Goal: Information Seeking & Learning: Learn about a topic

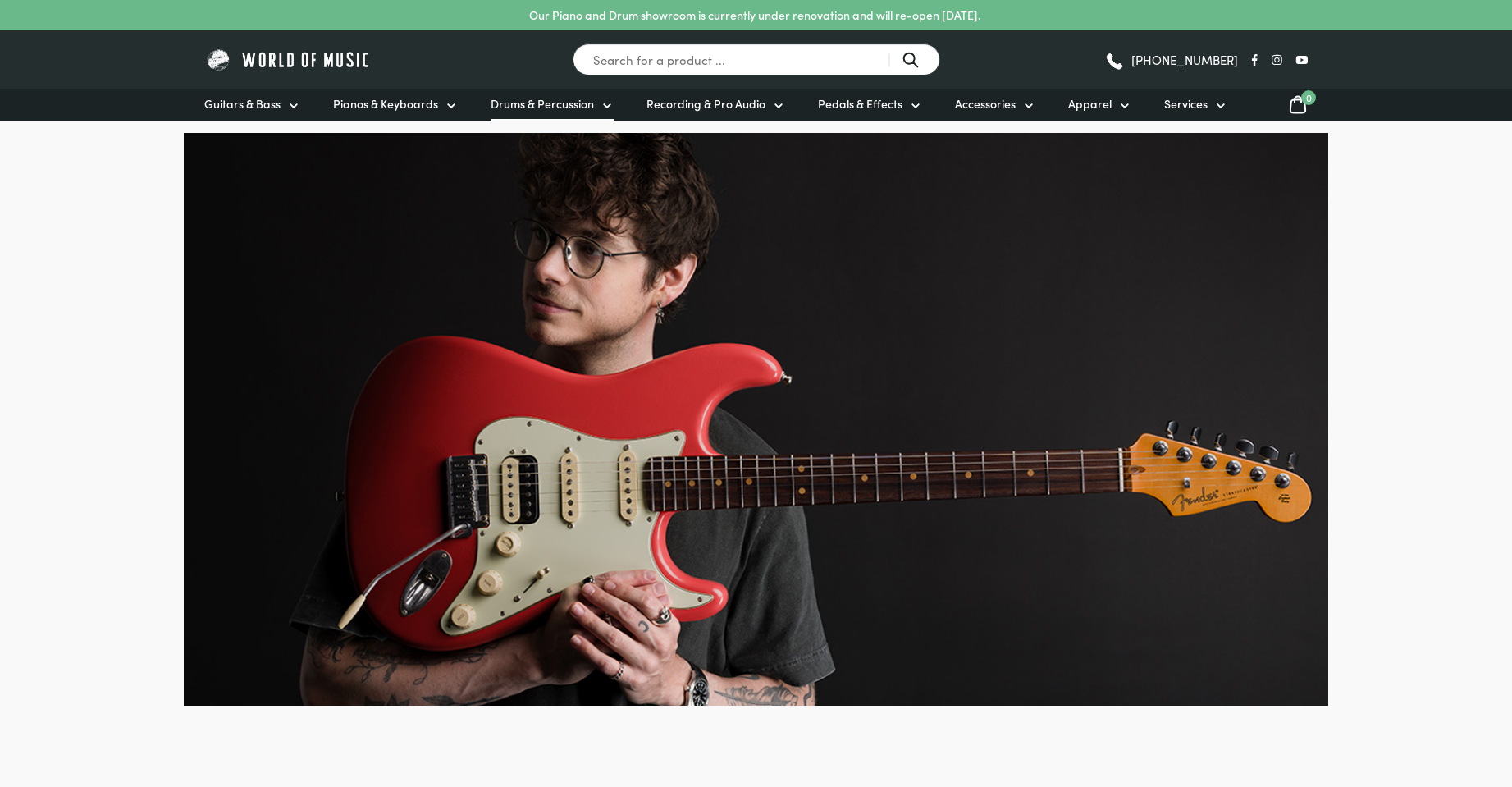
click at [581, 104] on span "Drums & Percussion" at bounding box center [542, 104] width 104 height 17
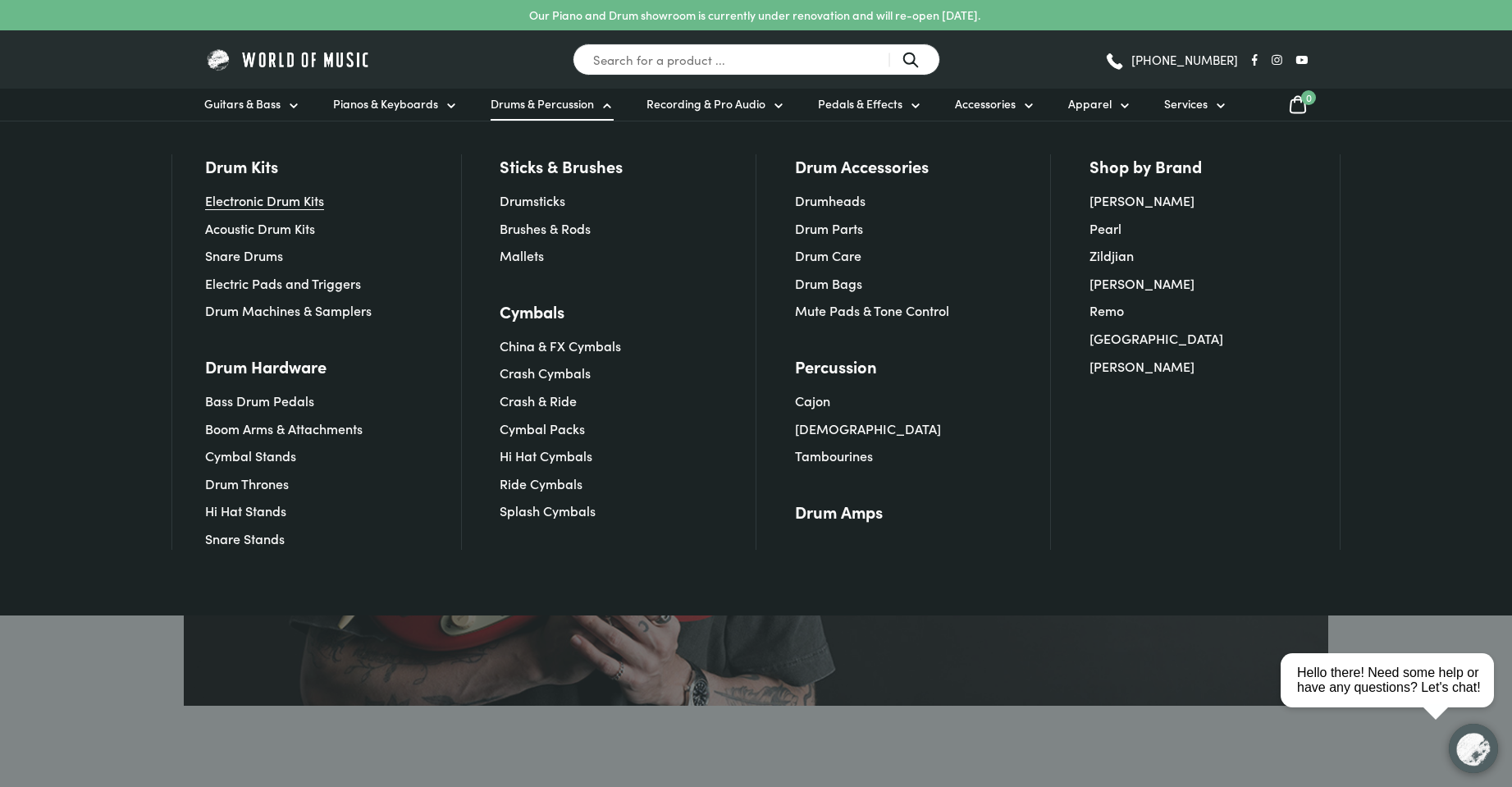
click at [281, 203] on link "Electronic Drum Kits" at bounding box center [264, 200] width 119 height 18
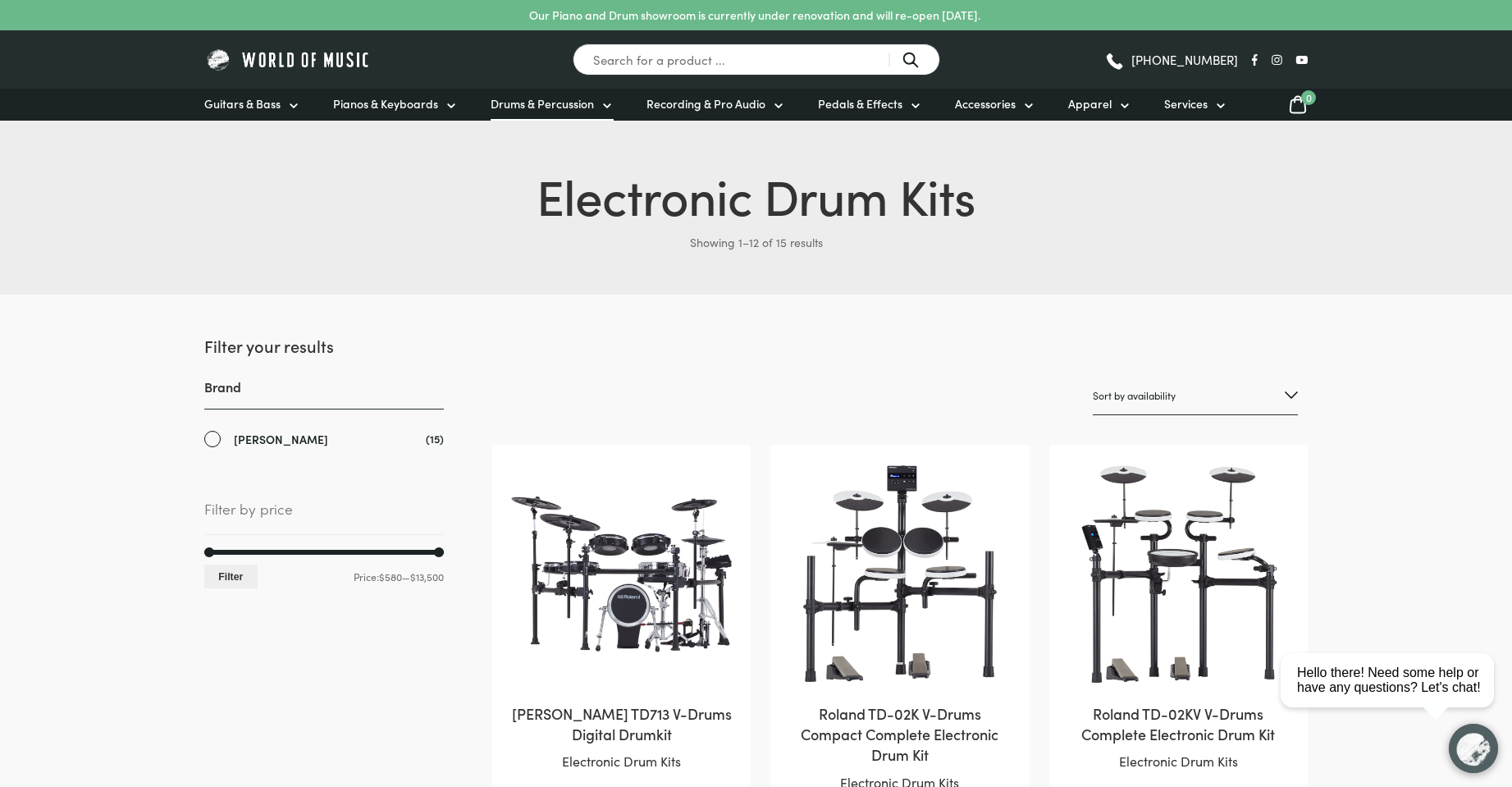
click at [556, 98] on span "Drums & Percussion" at bounding box center [542, 104] width 104 height 17
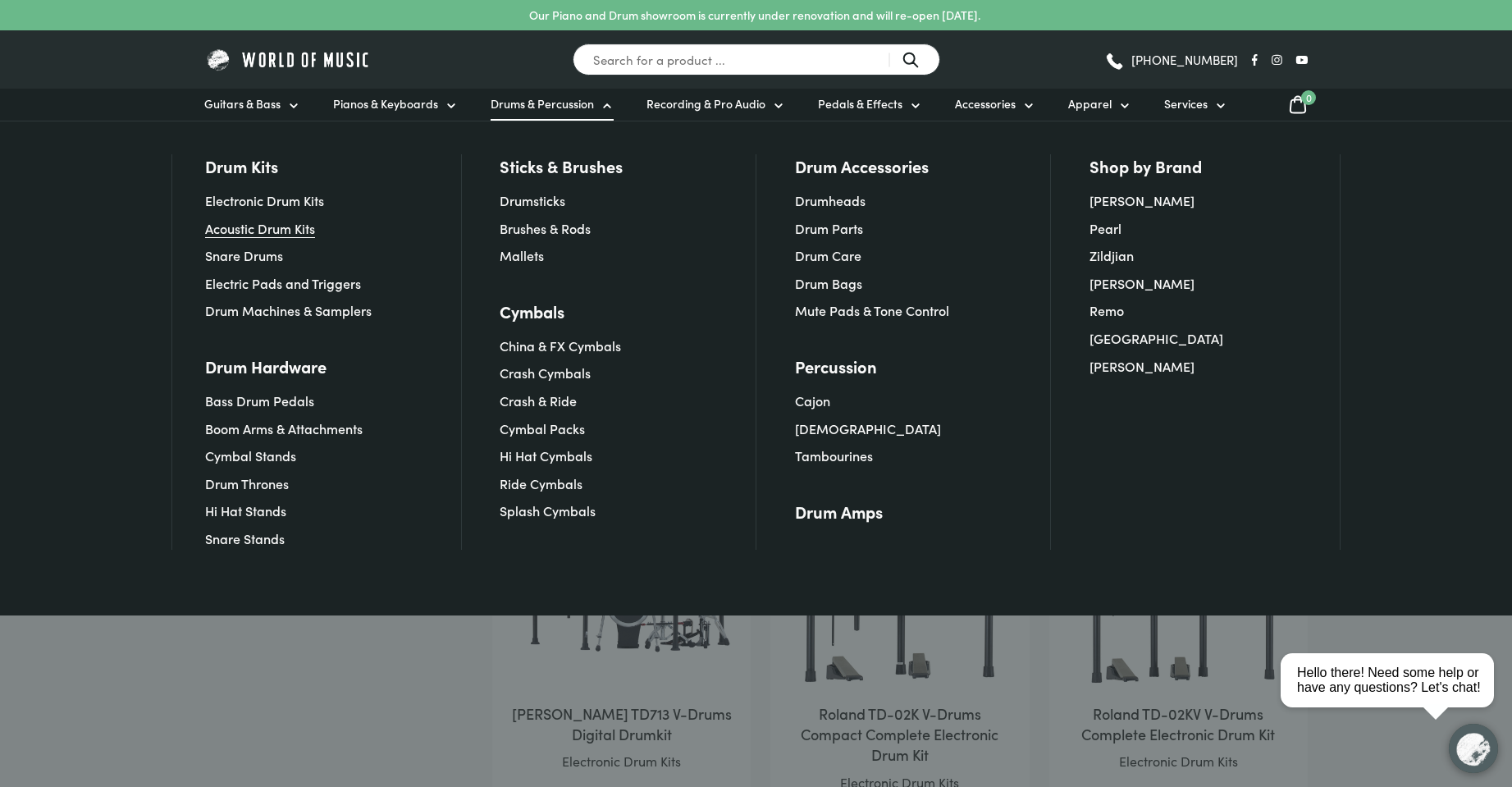
click at [260, 229] on link "Acoustic Drum Kits" at bounding box center [260, 227] width 110 height 18
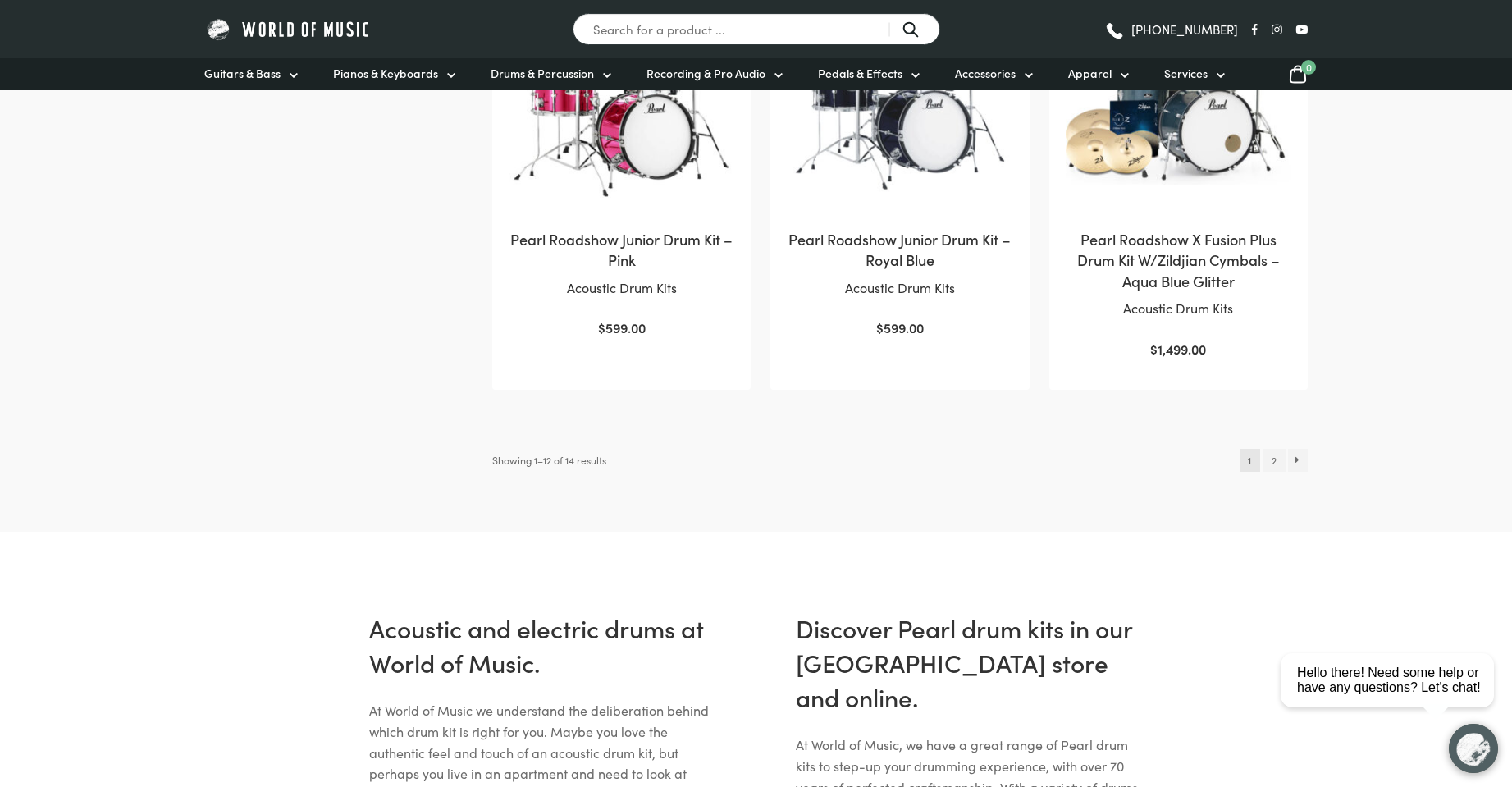
scroll to position [1750, 0]
click at [1275, 453] on link "2" at bounding box center [1273, 458] width 22 height 23
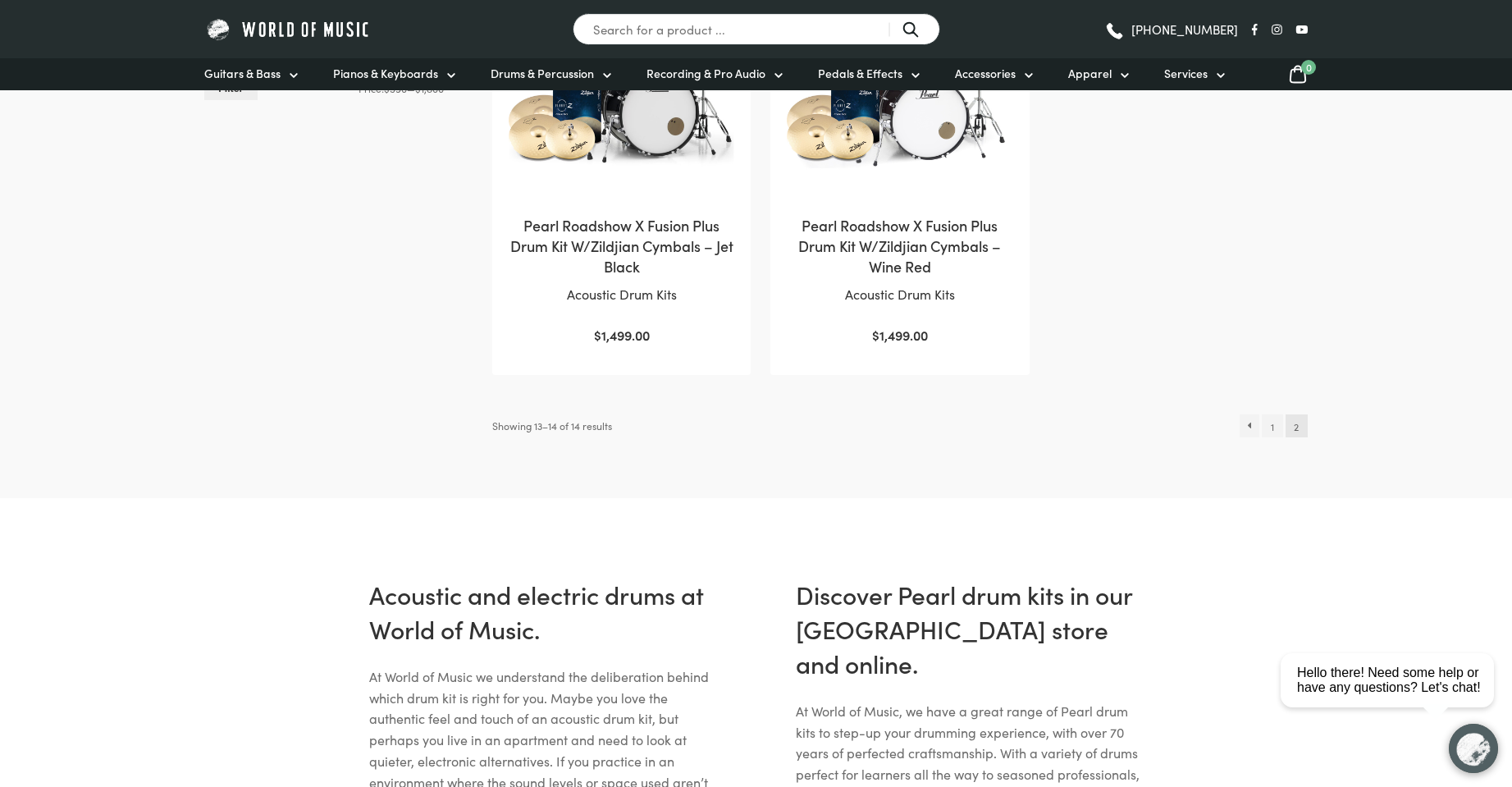
scroll to position [492, 0]
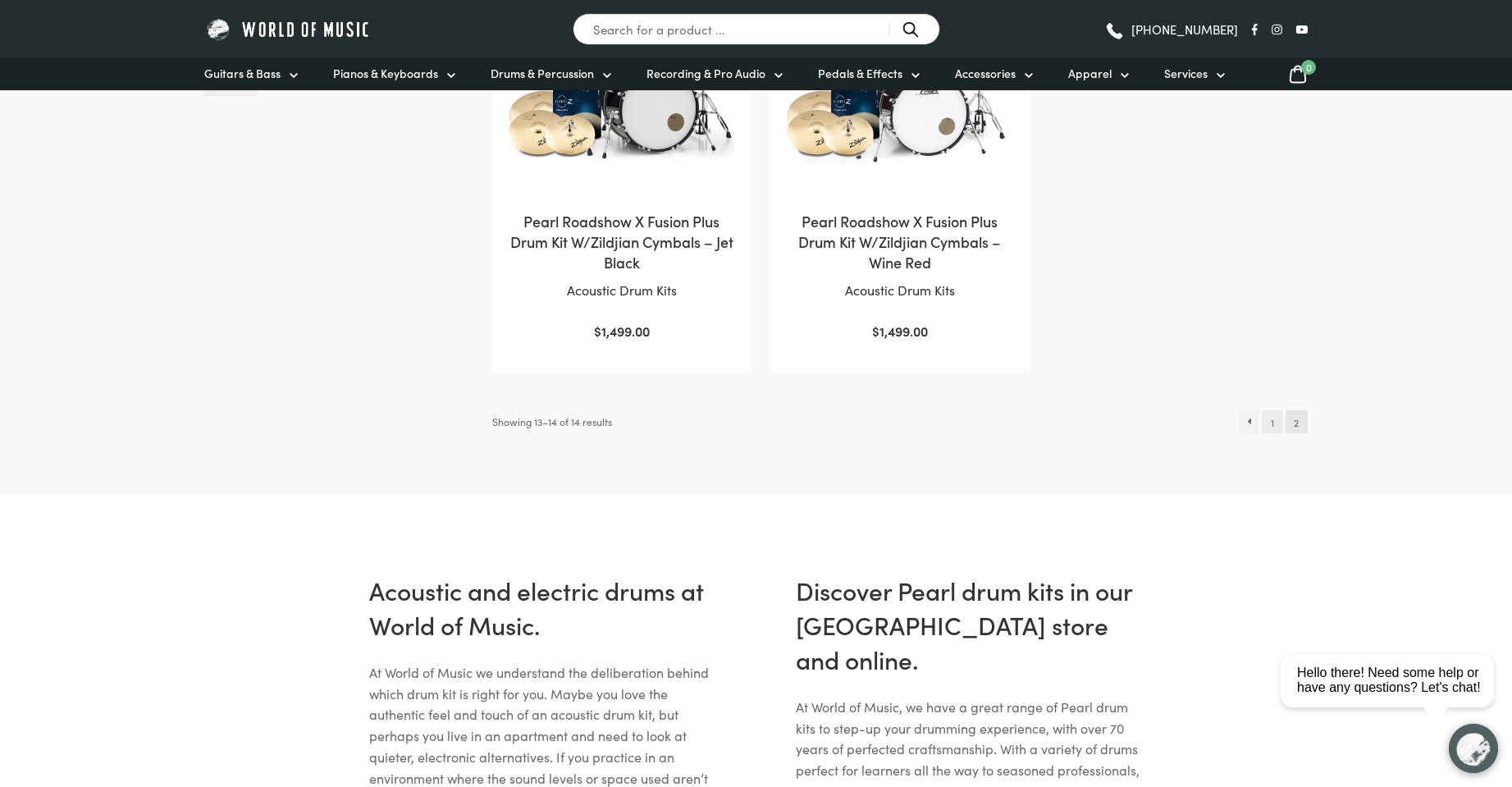
click at [1278, 418] on link "1" at bounding box center [1272, 422] width 21 height 23
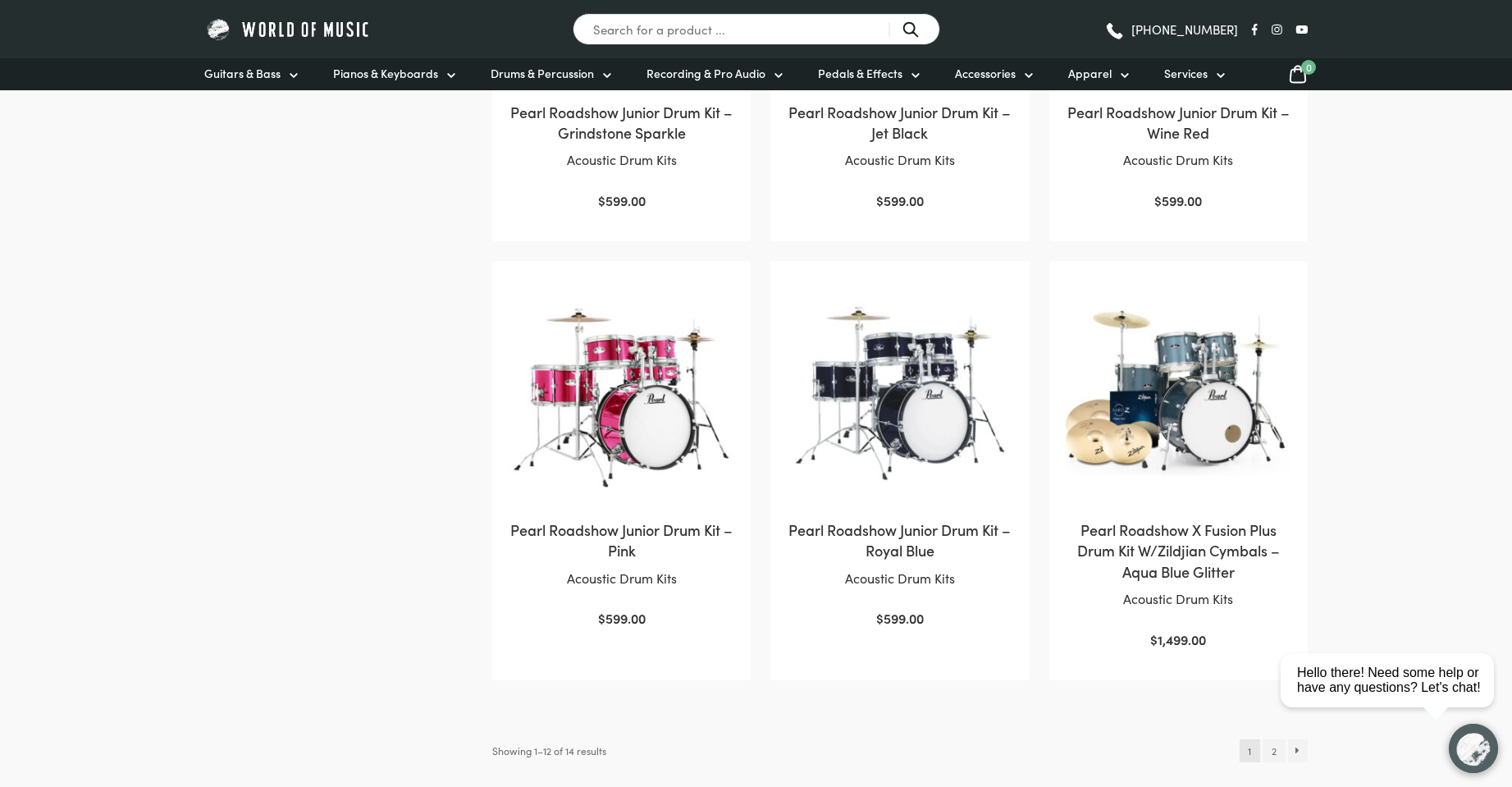
scroll to position [1476, 0]
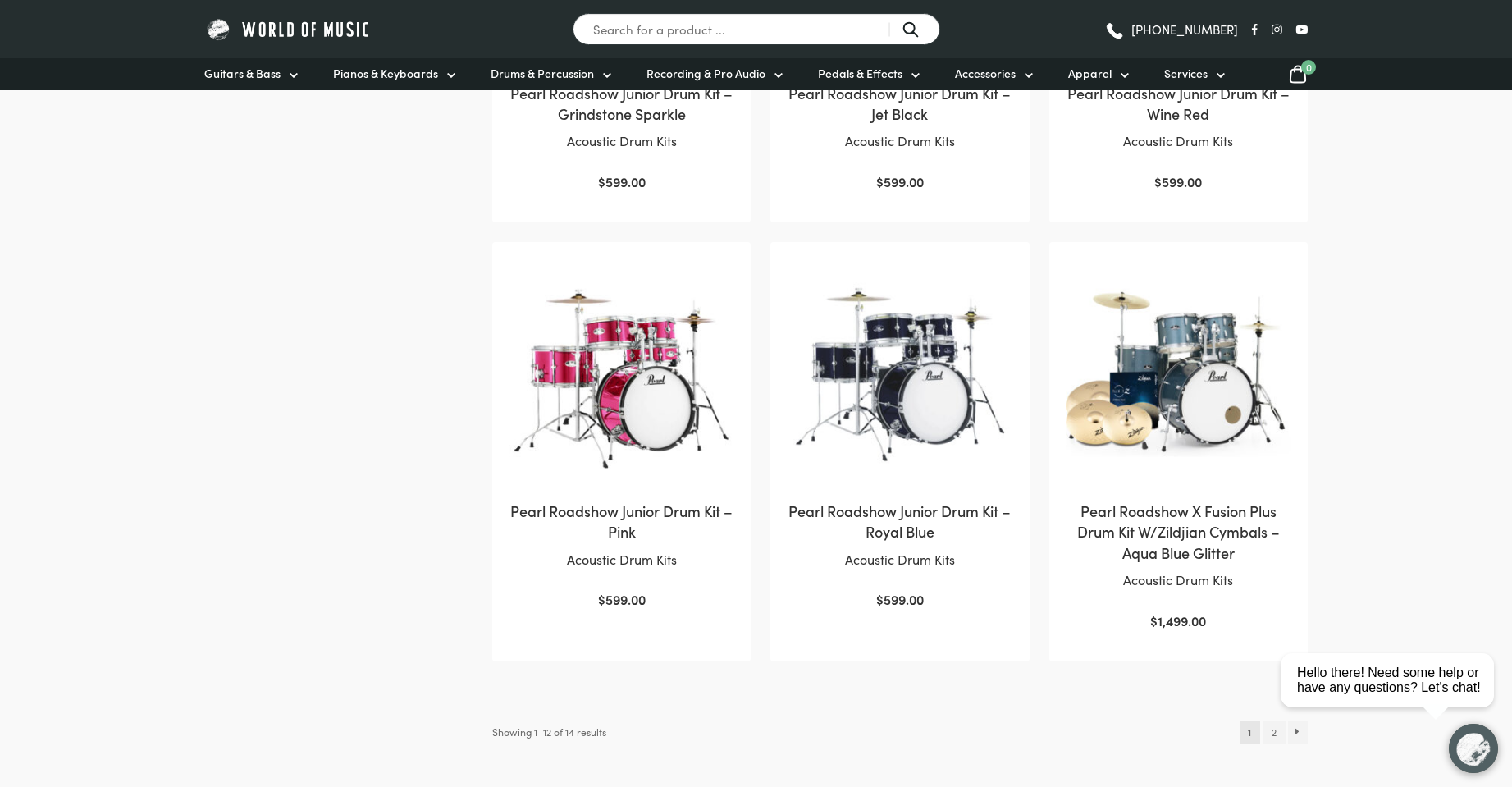
click at [1122, 368] on img at bounding box center [1178, 371] width 226 height 226
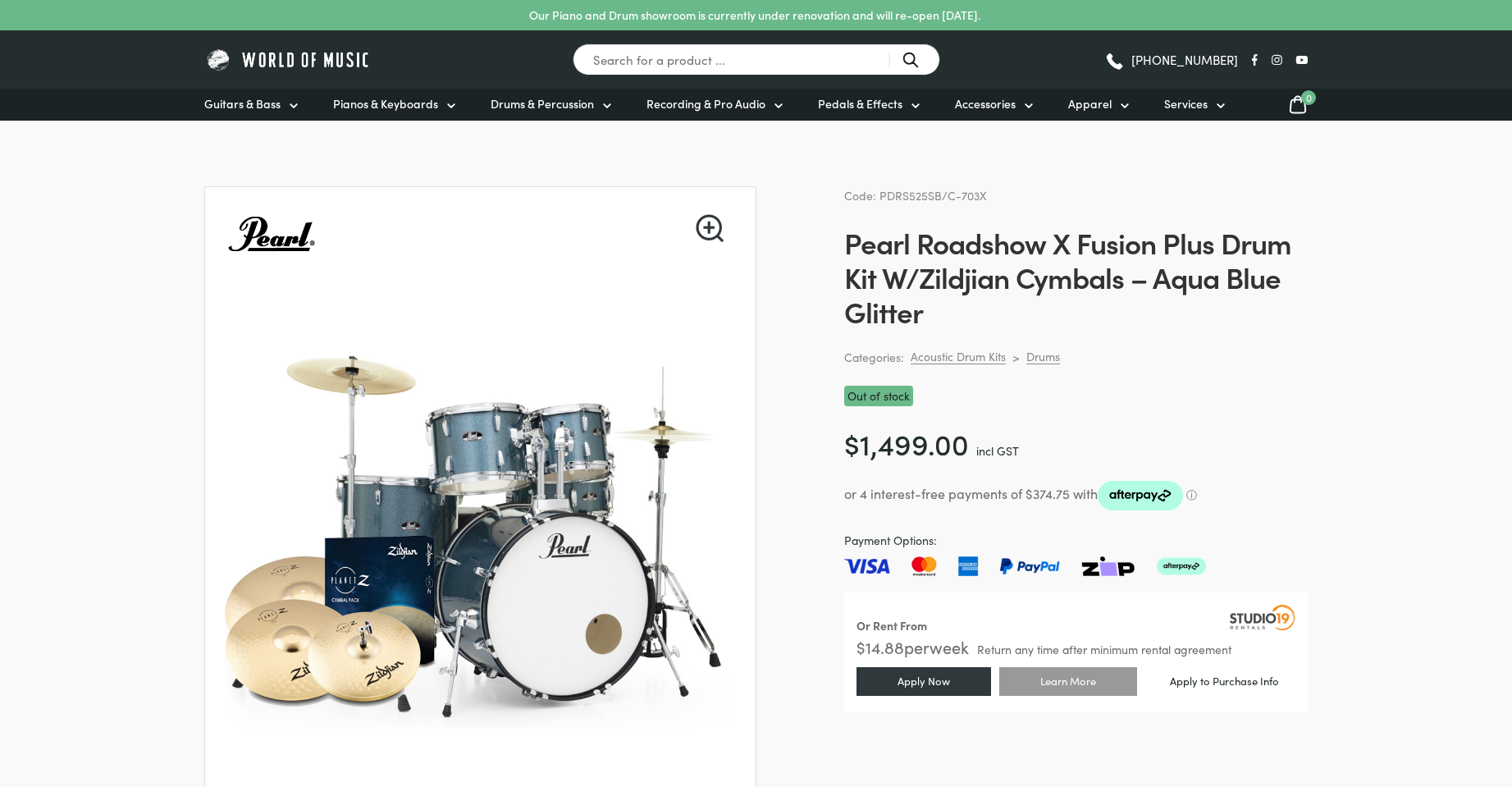
click at [948, 278] on h1 "Pearl Roadshow X Fusion Plus Drum Kit W/Zildjian Cymbals – Aqua Blue Glitter" at bounding box center [1076, 276] width 464 height 104
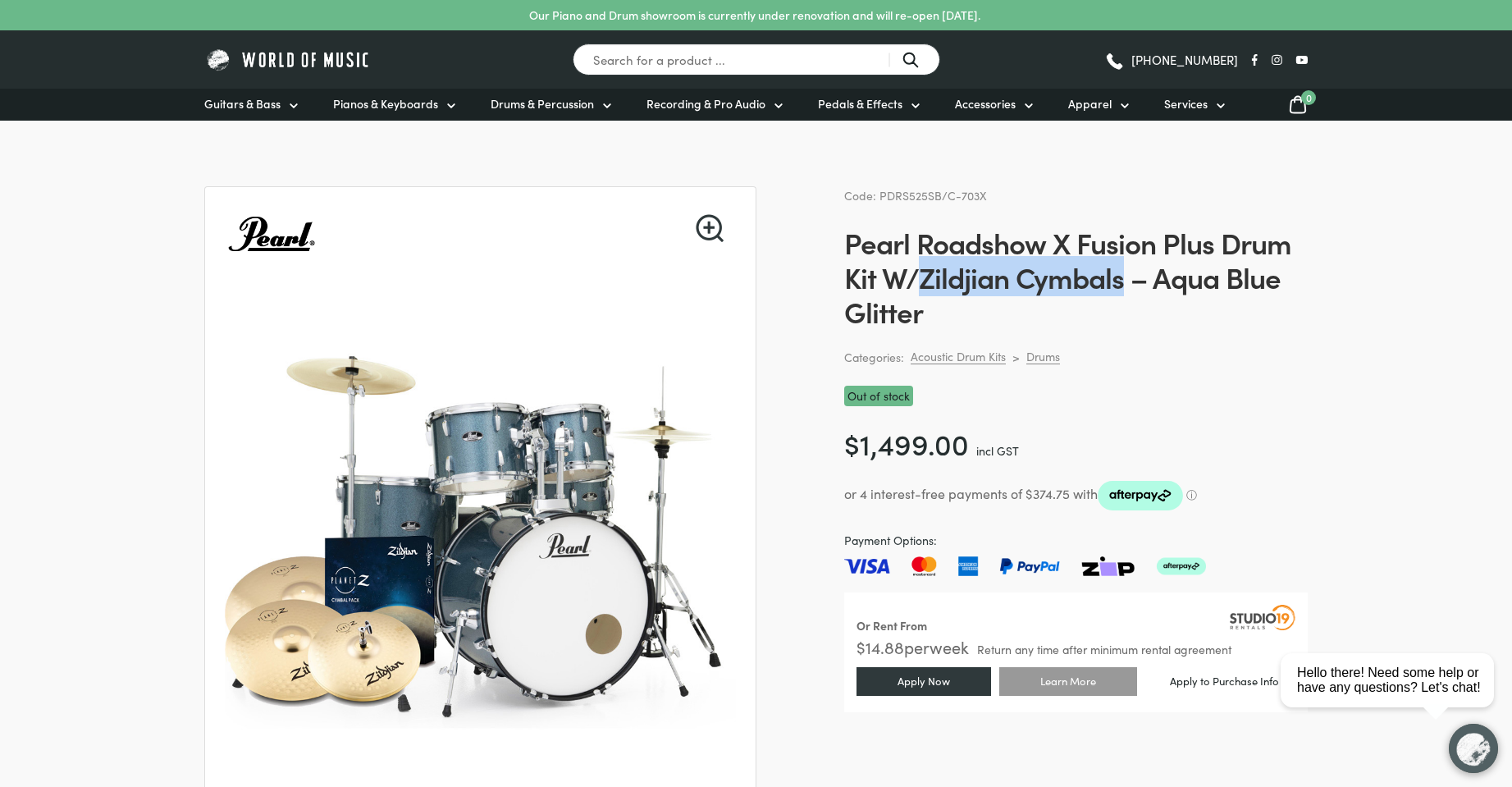
drag, startPoint x: 948, startPoint y: 278, endPoint x: 1034, endPoint y: 272, distance: 86.2
click at [1034, 272] on h1 "Pearl Roadshow X Fusion Plus Drum Kit W/Zildjian Cymbals – Aqua Blue Glitter" at bounding box center [1076, 276] width 464 height 104
click at [1019, 284] on h1 "Pearl Roadshow X Fusion Plus Drum Kit W/Zildjian Cymbals – Aqua Blue Glitter" at bounding box center [1076, 276] width 464 height 104
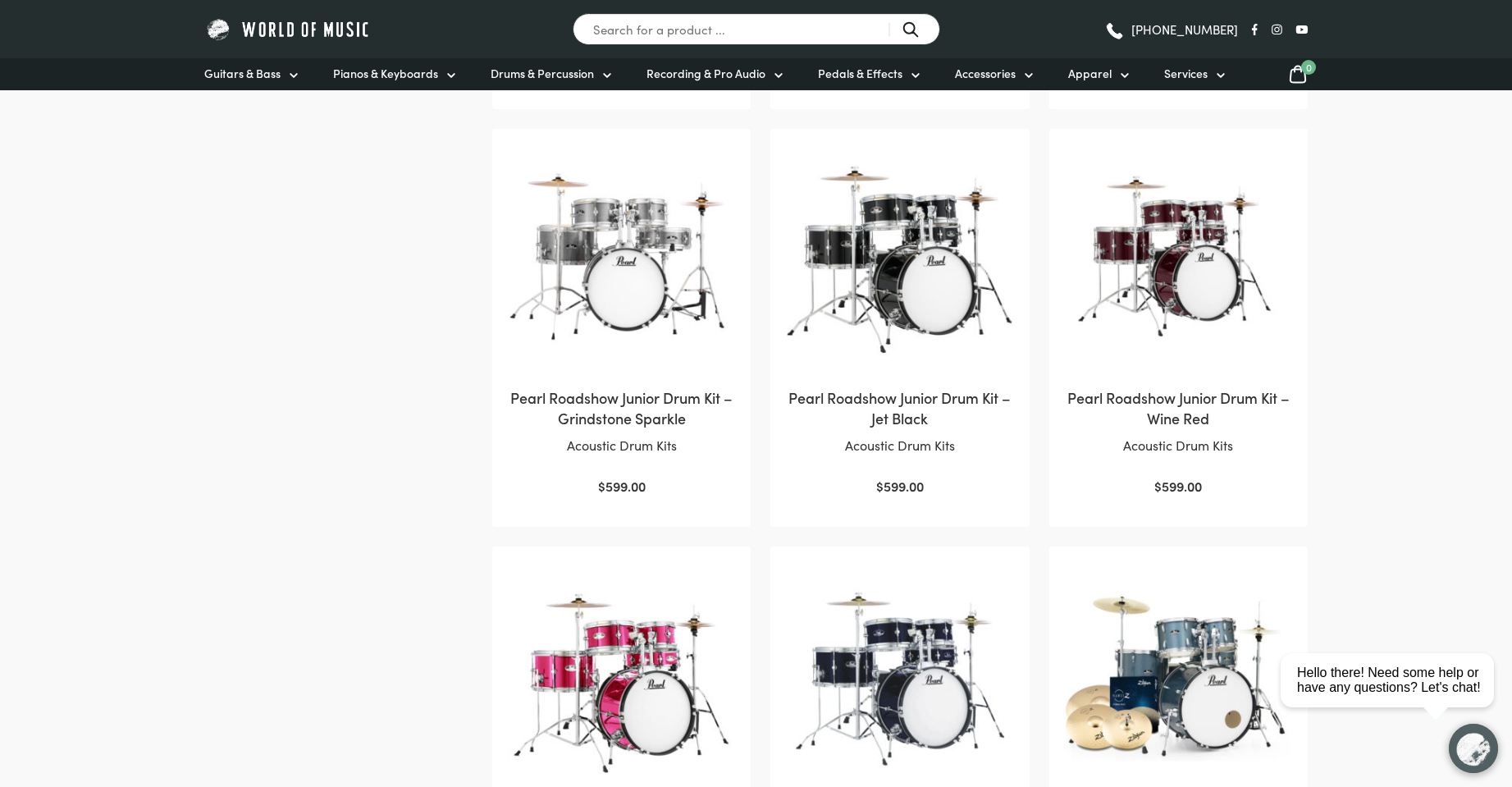
scroll to position [1149, 0]
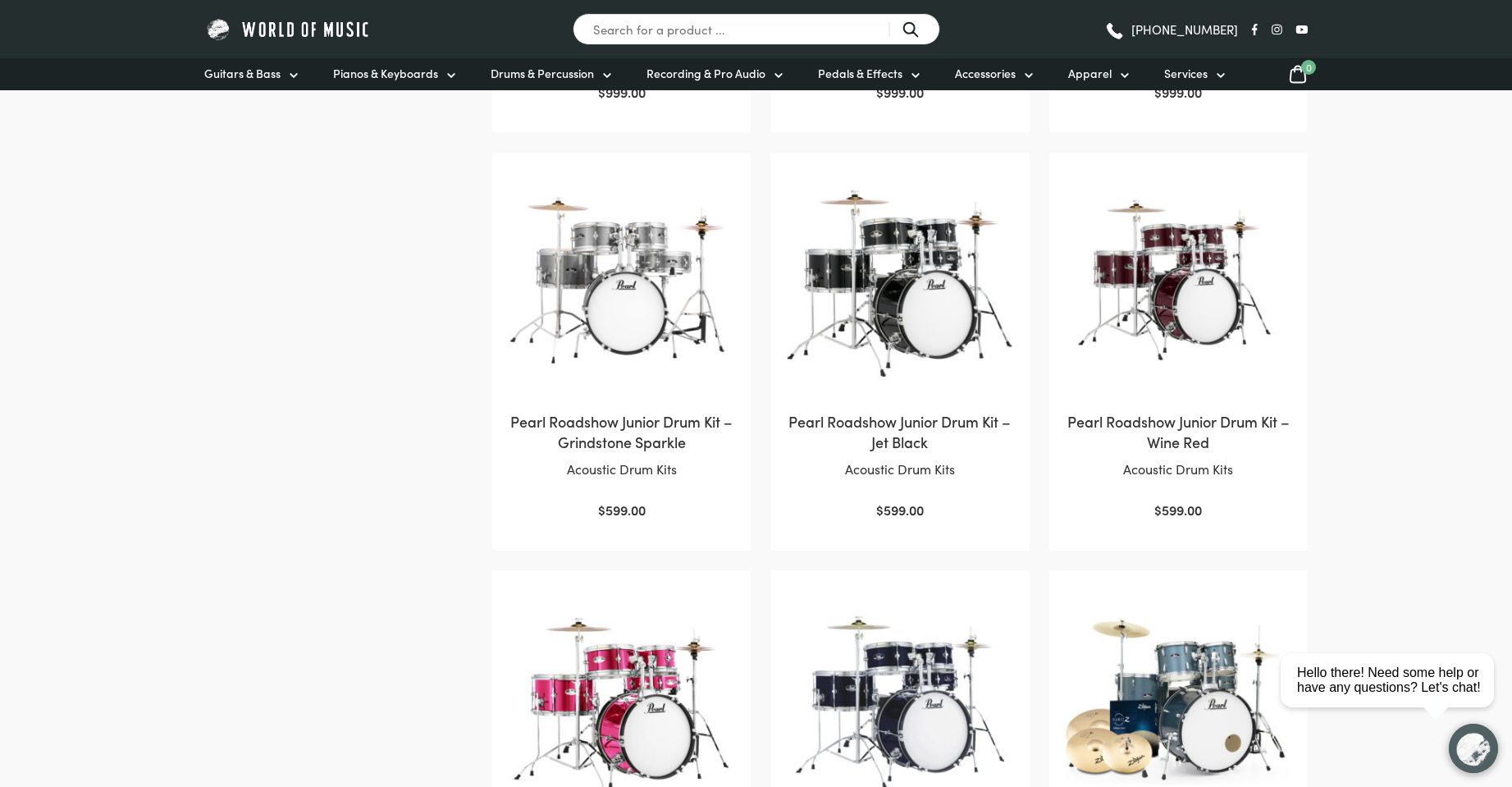
click at [904, 312] on img at bounding box center [899, 282] width 226 height 226
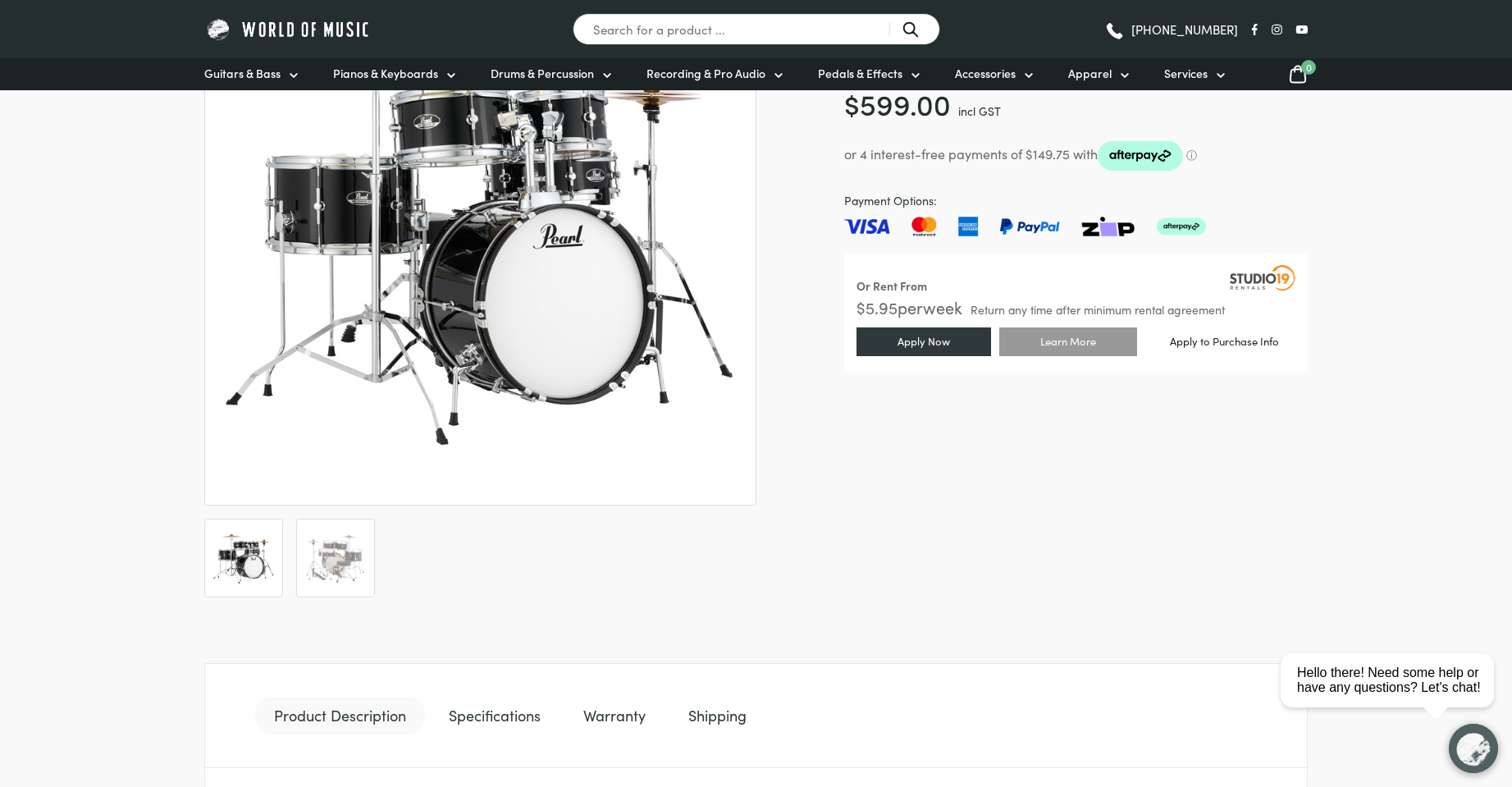
scroll to position [329, 0]
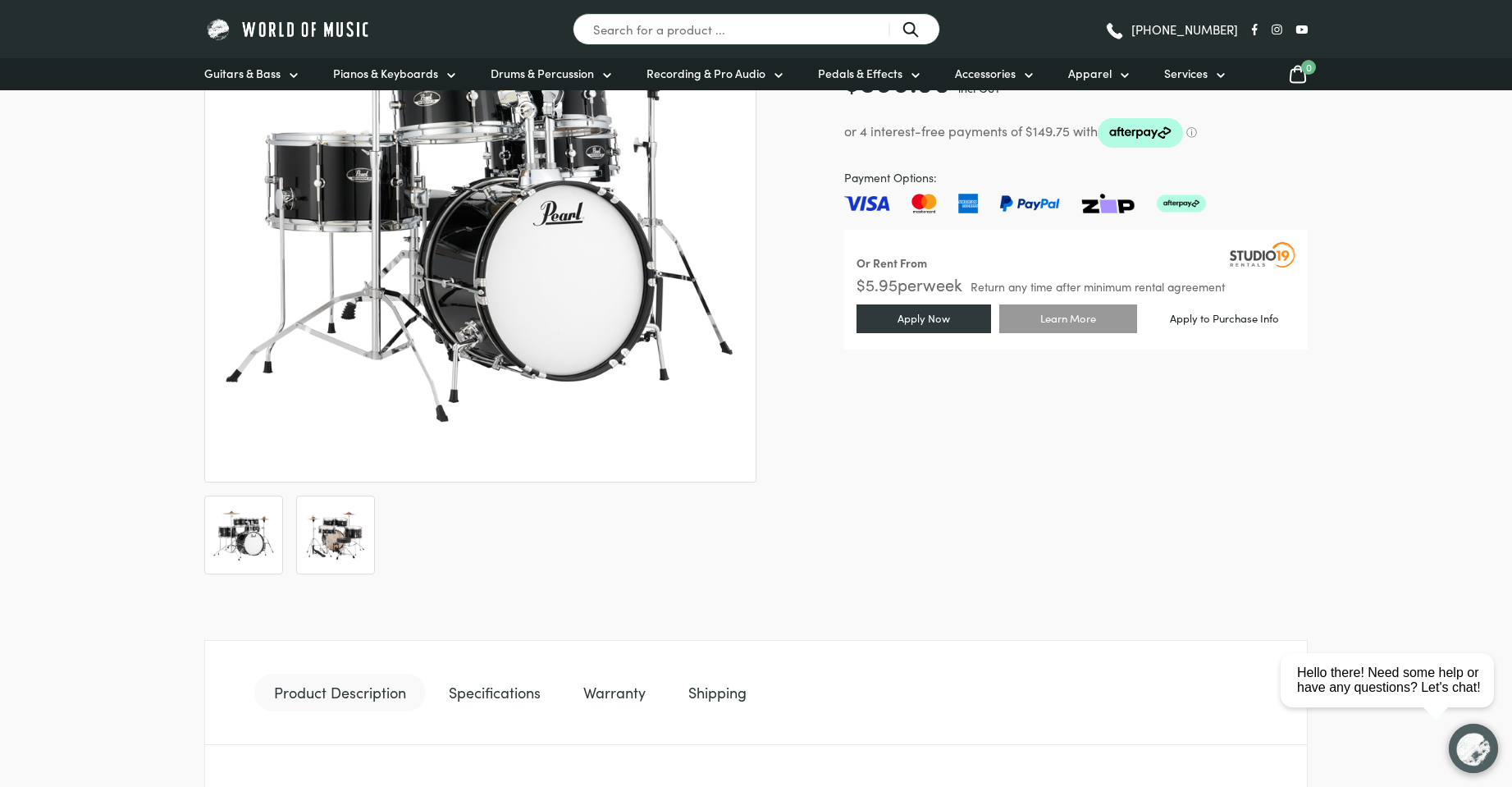
click at [351, 559] on img at bounding box center [336, 535] width 61 height 61
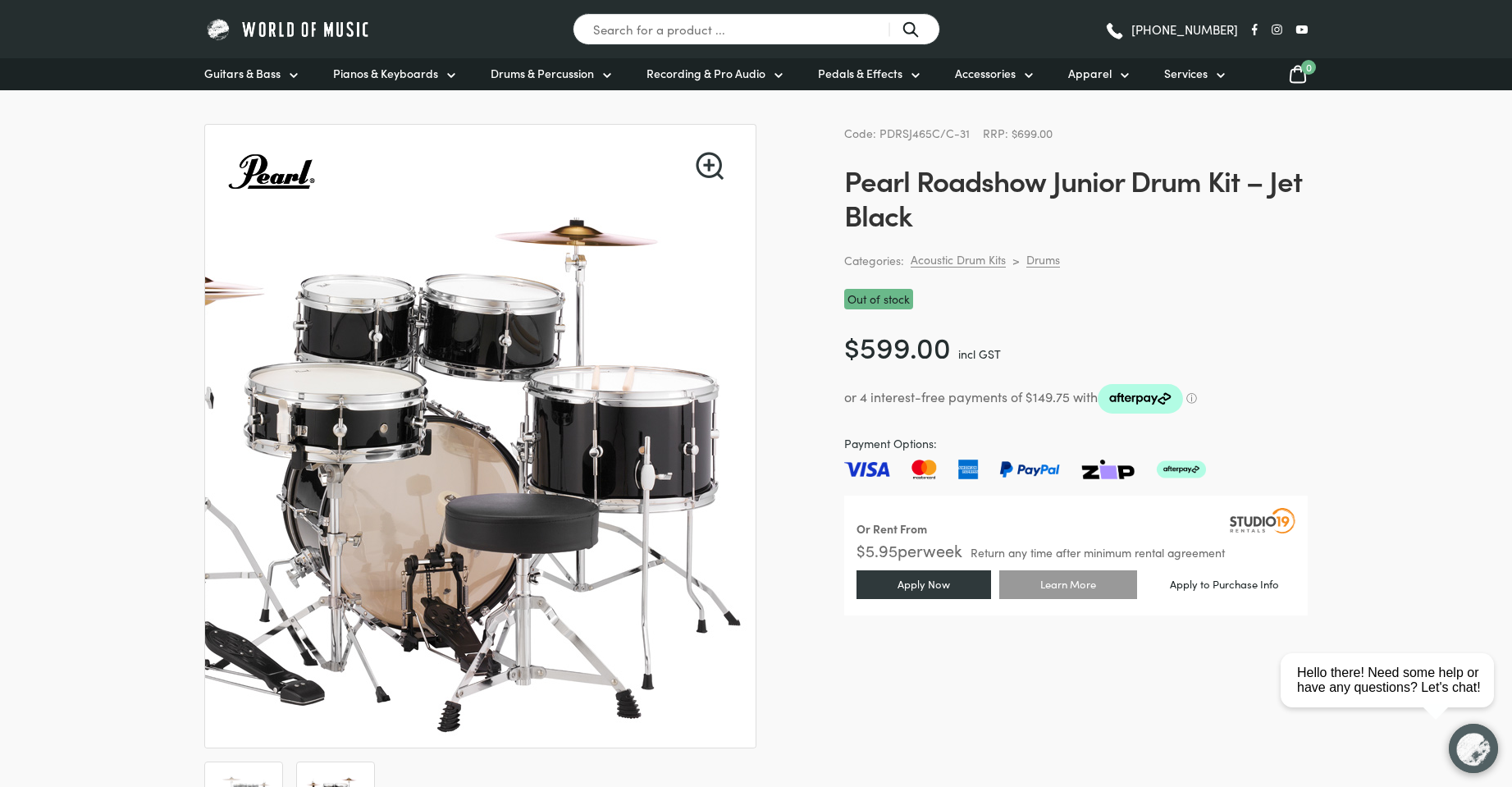
scroll to position [55, 0]
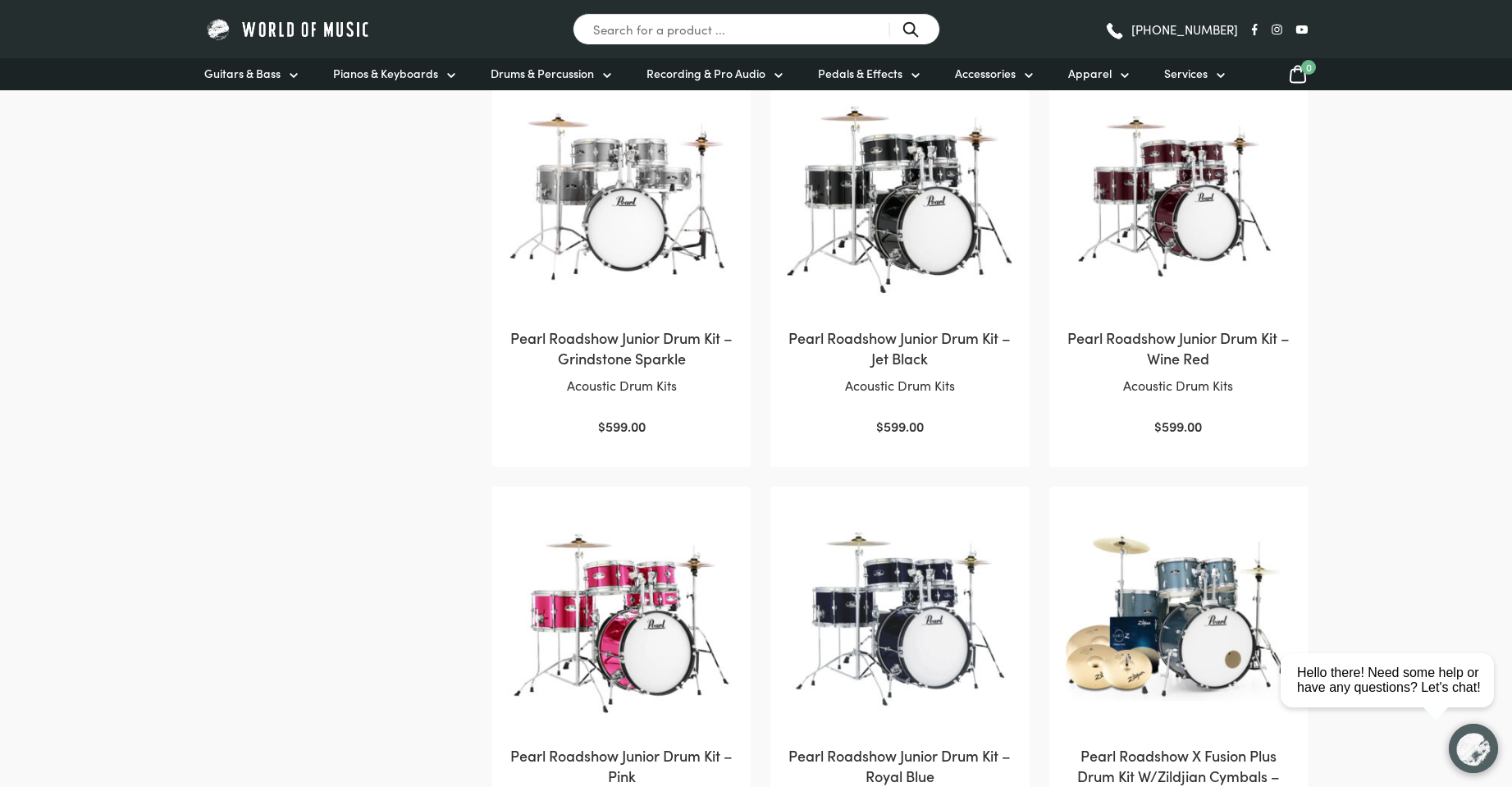
scroll to position [1367, 0]
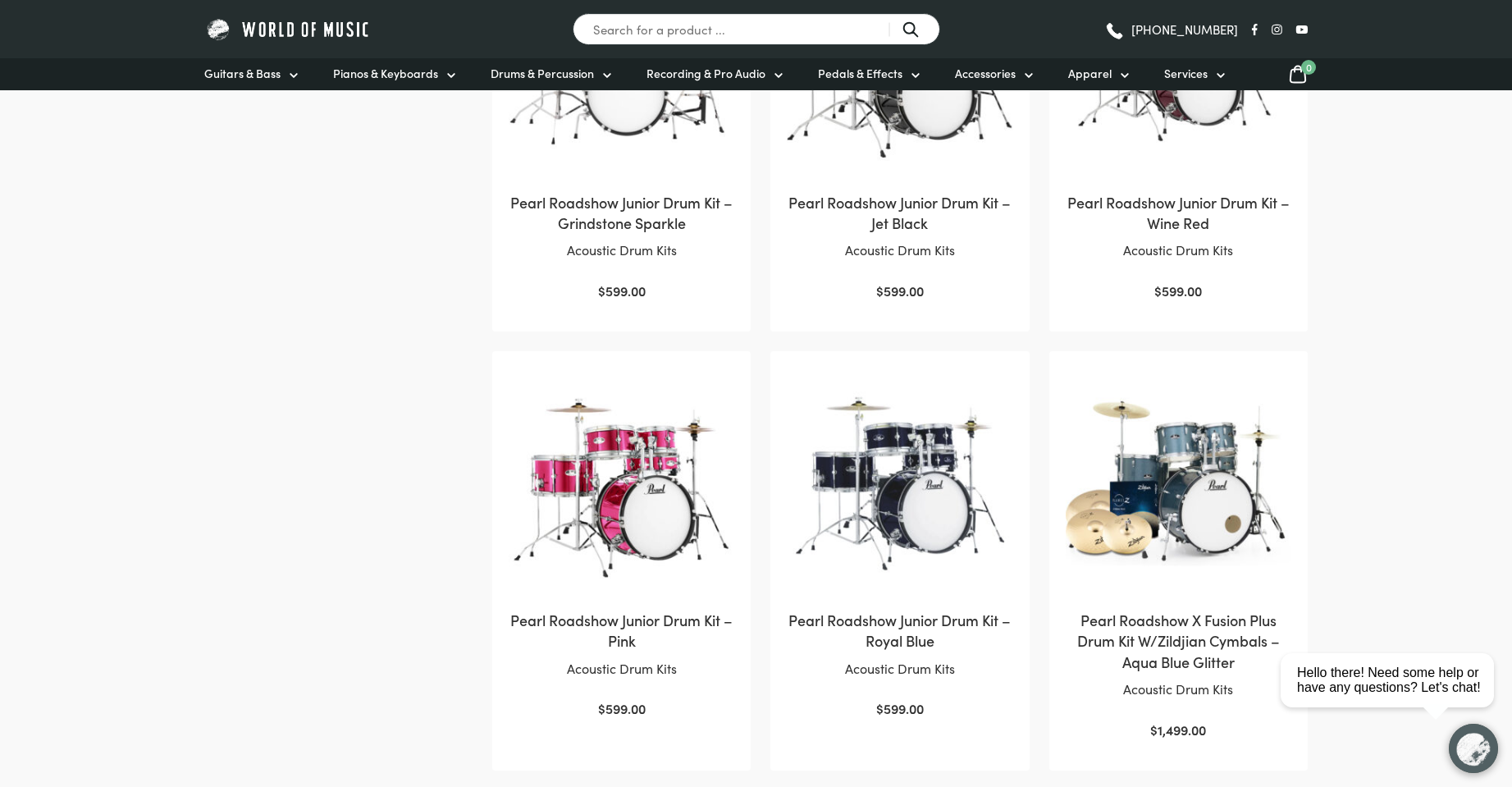
click at [1179, 492] on img at bounding box center [1178, 480] width 226 height 226
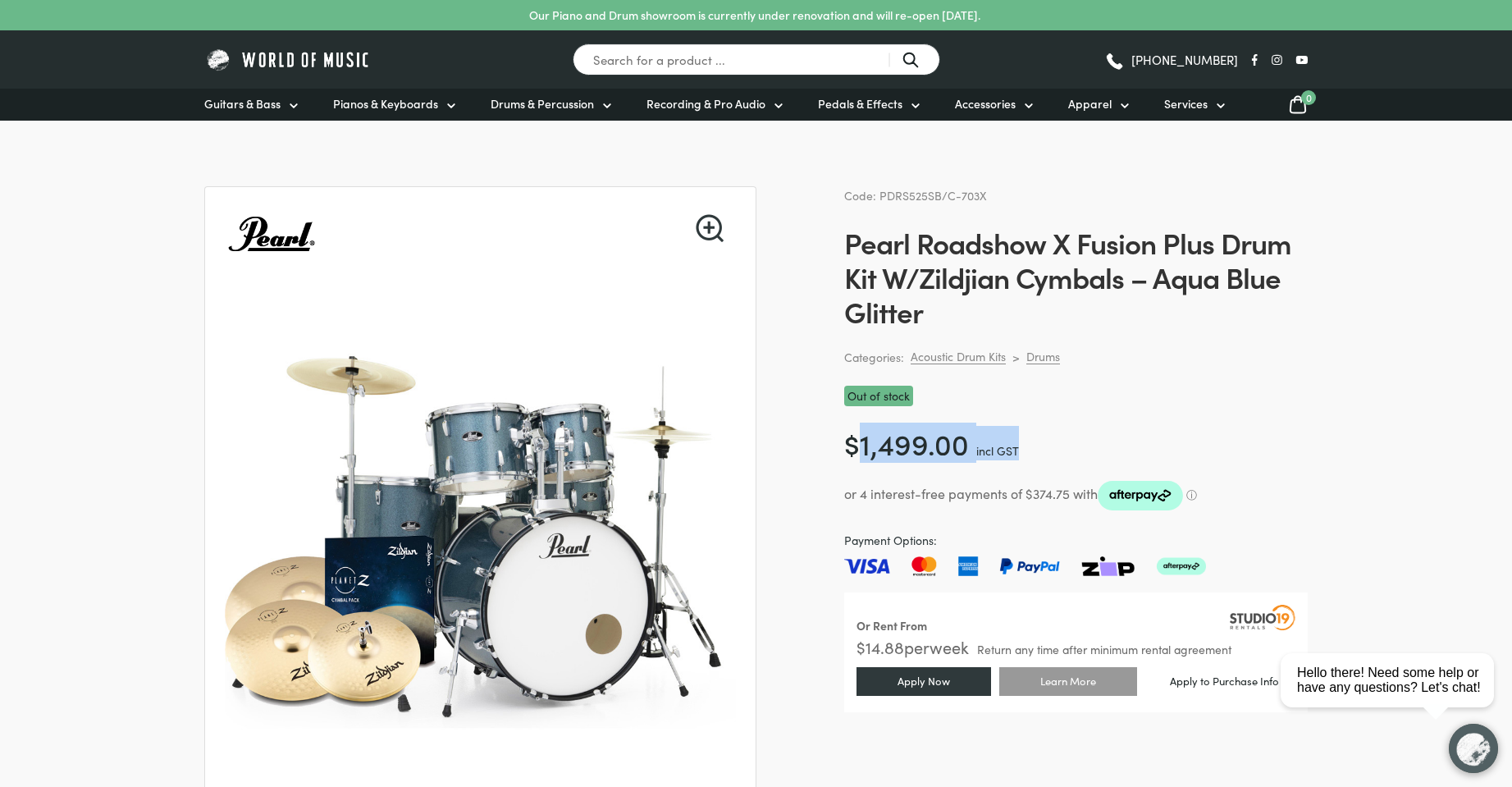
drag, startPoint x: 853, startPoint y: 451, endPoint x: 1038, endPoint y: 444, distance: 185.1
click at [1038, 444] on p "$ 1,499.00 incl GST" at bounding box center [1076, 444] width 464 height 35
drag, startPoint x: 852, startPoint y: 447, endPoint x: 963, endPoint y: 440, distance: 111.2
click at [948, 444] on bdi "$ 1,499.00" at bounding box center [906, 443] width 125 height 40
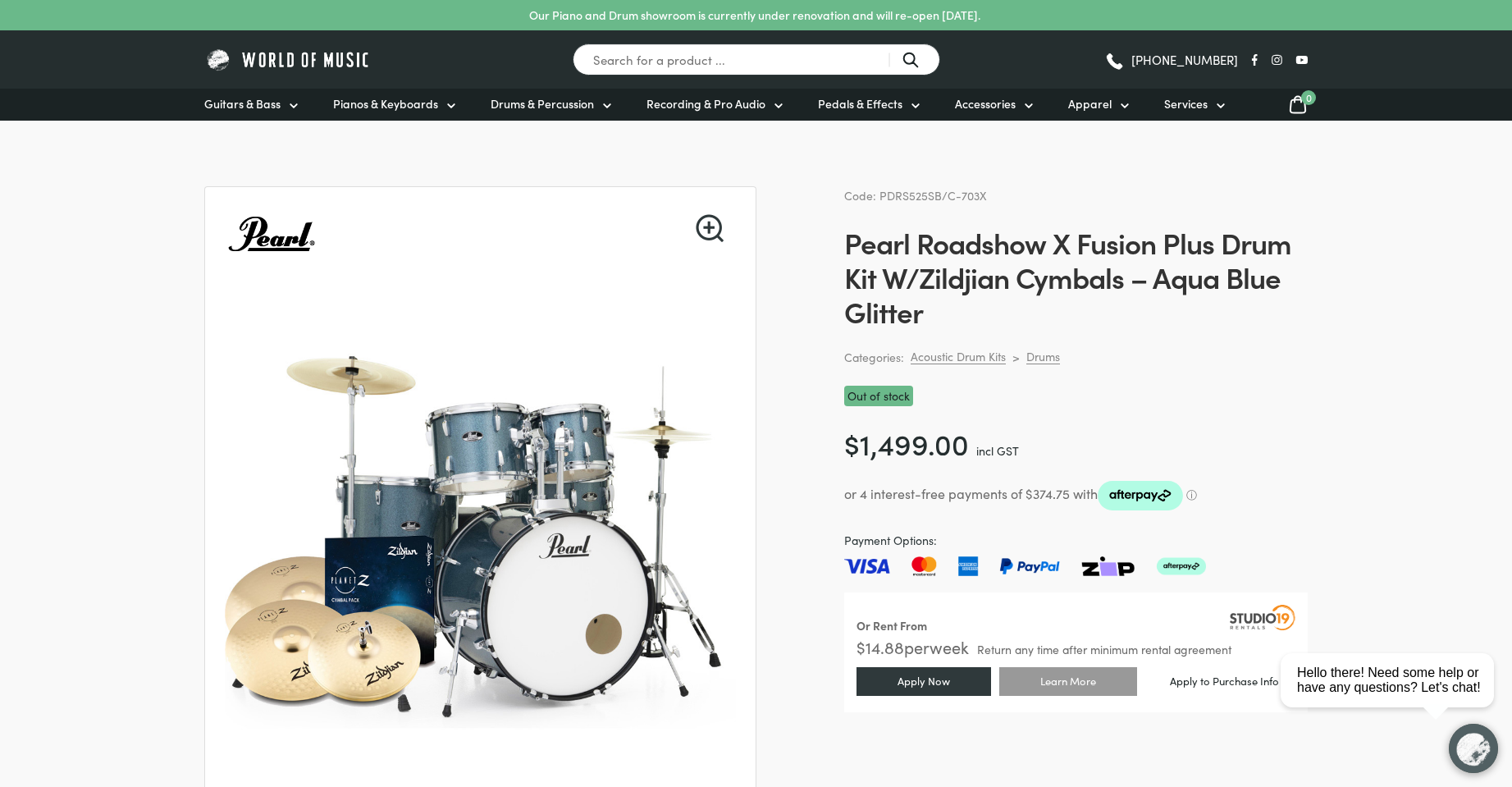
click at [988, 434] on p "$ 1,499.00 incl GST" at bounding box center [1076, 444] width 464 height 35
